Goal: Task Accomplishment & Management: Manage account settings

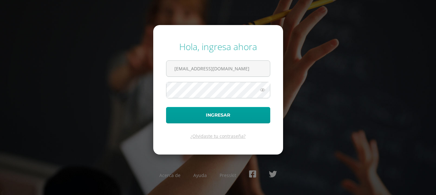
type input "[EMAIL_ADDRESS][DOMAIN_NAME]"
drag, startPoint x: 151, startPoint y: 127, endPoint x: 143, endPoint y: 146, distance: 21.1
drag, startPoint x: 143, startPoint y: 146, endPoint x: 321, endPoint y: 56, distance: 199.4
click at [321, 56] on div "Hola, ingresa ahora [EMAIL_ADDRESS][DOMAIN_NAME] Ingresar ¿Olvidaste tu contras…" at bounding box center [217, 97] width 413 height 124
click at [263, 90] on icon at bounding box center [262, 90] width 8 height 8
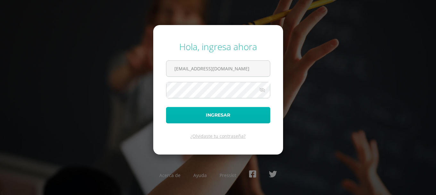
click at [239, 116] on button "Ingresar" at bounding box center [218, 115] width 104 height 16
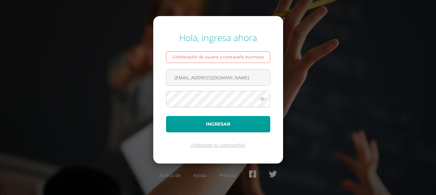
click at [261, 99] on icon at bounding box center [262, 99] width 8 height 8
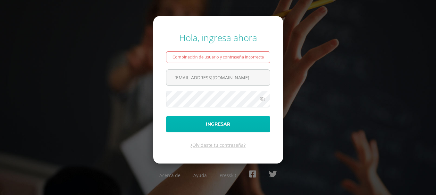
click at [211, 123] on button "Ingresar" at bounding box center [218, 124] width 104 height 16
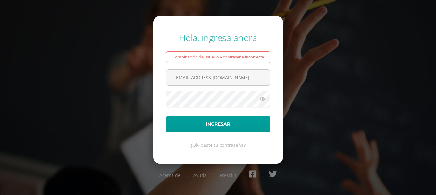
click at [263, 99] on icon at bounding box center [262, 99] width 8 height 8
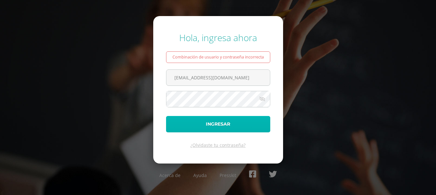
click at [228, 124] on button "Ingresar" at bounding box center [218, 124] width 104 height 16
